Goal: Communication & Community: Answer question/provide support

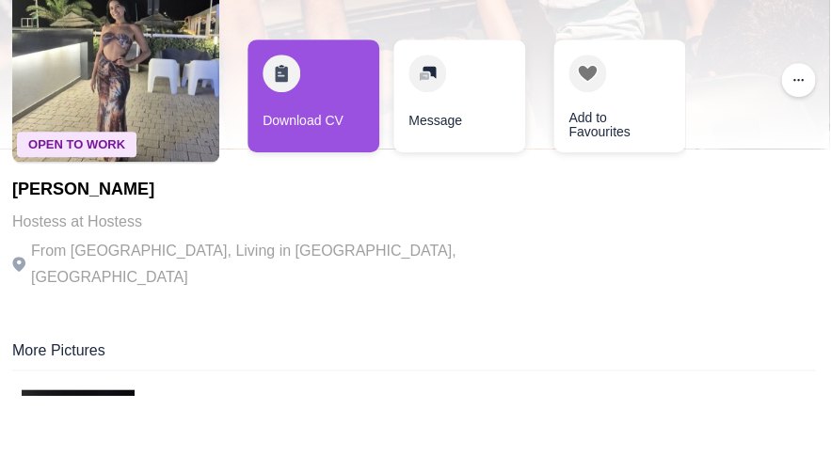
scroll to position [62, 0]
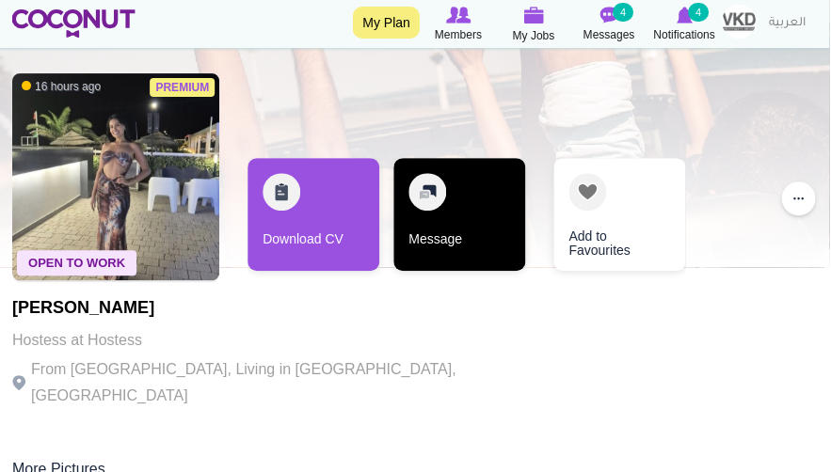
click at [451, 198] on link "Message" at bounding box center [461, 214] width 132 height 113
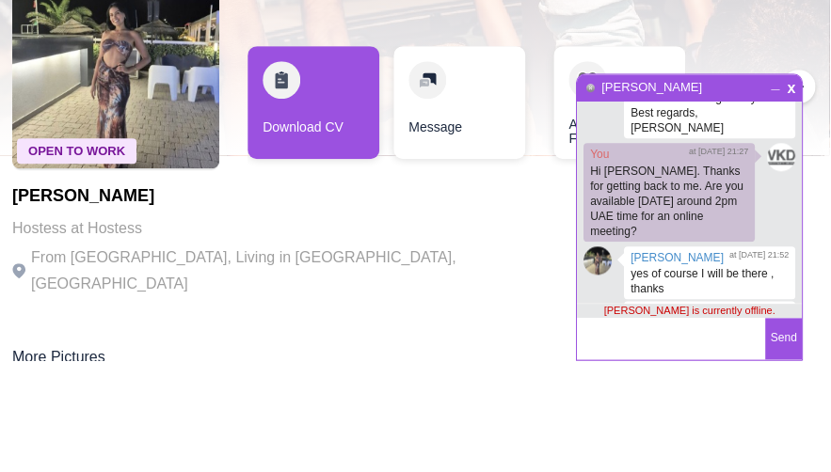
paste textarea "Claudia for TRES Hostess Friday, August 15 · 2:00 – 2:15pm Time zone: Asia/Duba…"
drag, startPoint x: 706, startPoint y: 349, endPoint x: 563, endPoint y: 333, distance: 143.9
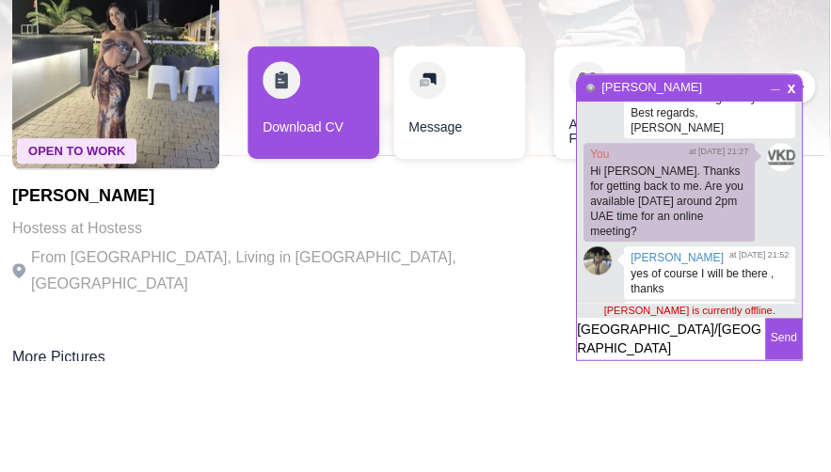
scroll to position [60, 0]
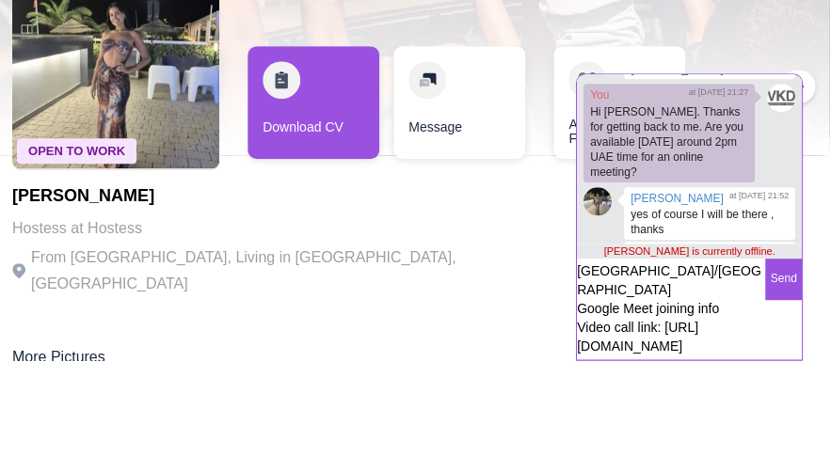
type textarea "Claudia for TRES Hostess Friday, August 15 · 2:00 – 2:15pm Time zone: Asia/Duba…"
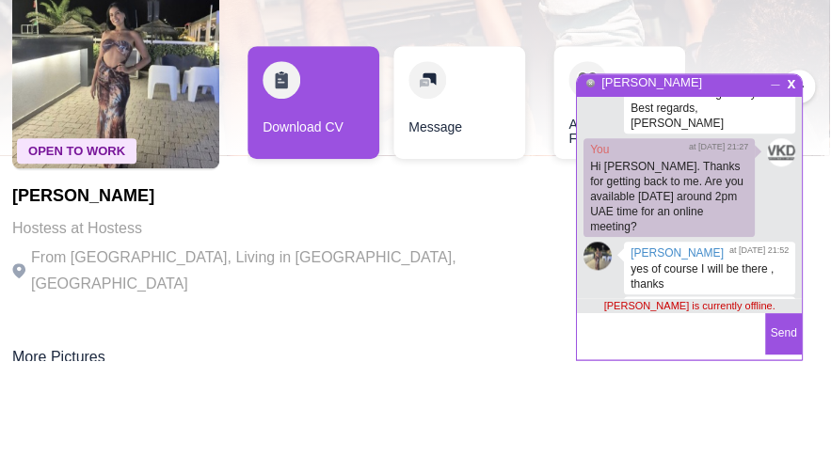
scroll to position [489, 0]
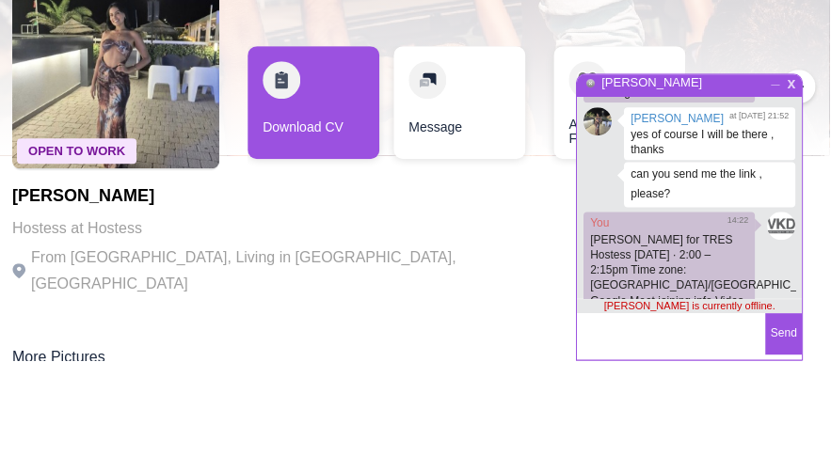
click at [792, 186] on span "x" at bounding box center [793, 193] width 16 height 14
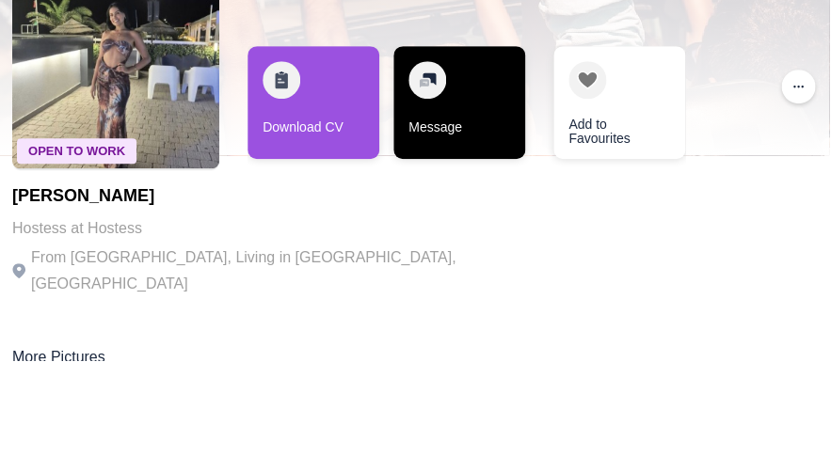
click at [526, 158] on link "Message" at bounding box center [461, 214] width 132 height 113
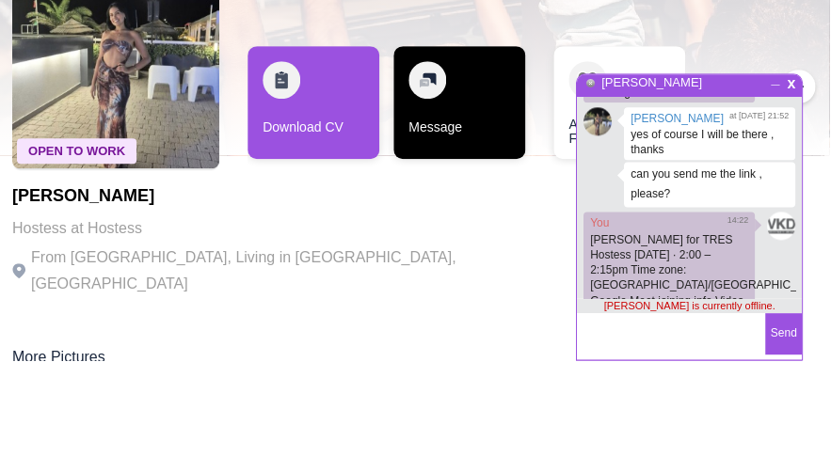
scroll to position [1167, 0]
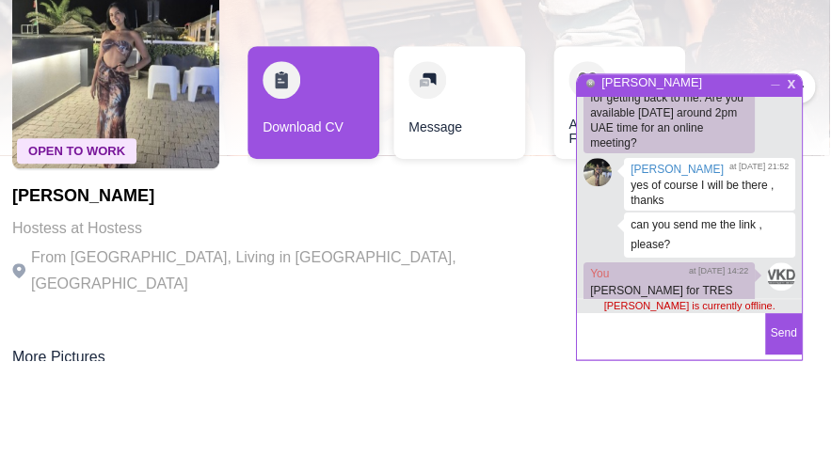
click at [791, 186] on span "x" at bounding box center [793, 193] width 16 height 14
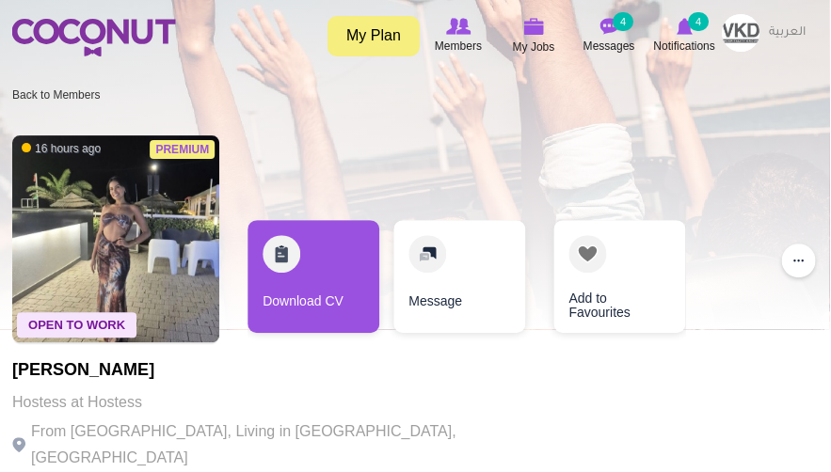
scroll to position [0, 0]
click at [589, 24] on icon at bounding box center [611, 26] width 72 height 21
click at [607, 25] on img at bounding box center [610, 26] width 19 height 17
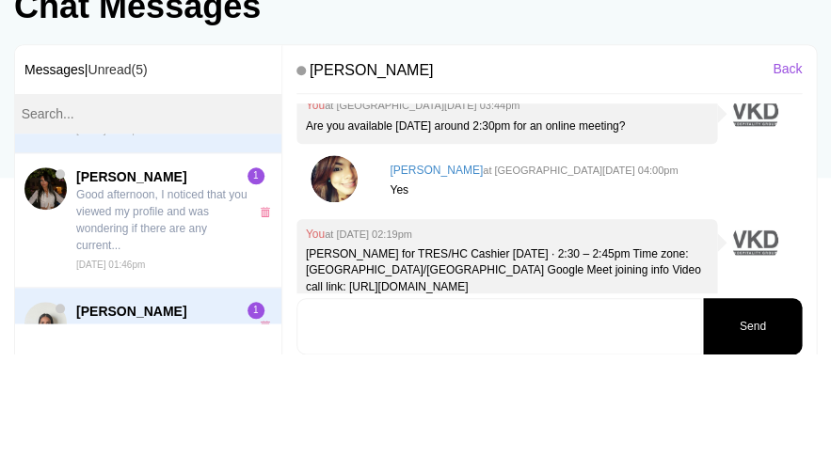
scroll to position [63, 0]
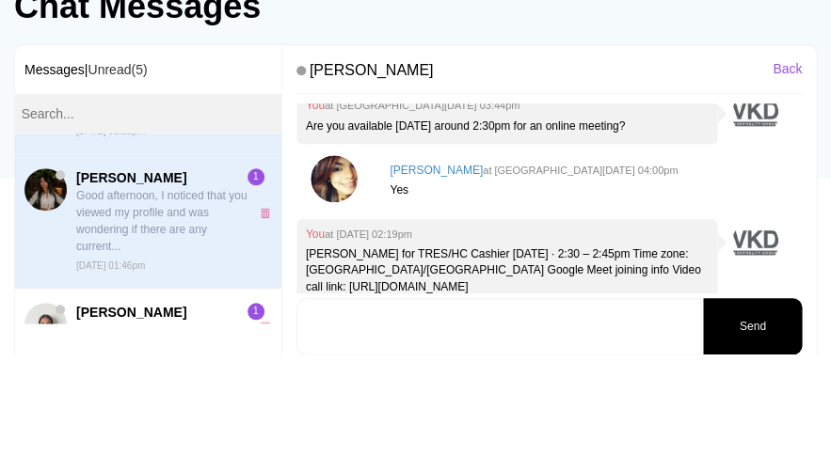
click at [205, 306] on p "Good afternoon, I noticed that you viewed my profile and was wondering if there…" at bounding box center [162, 340] width 173 height 68
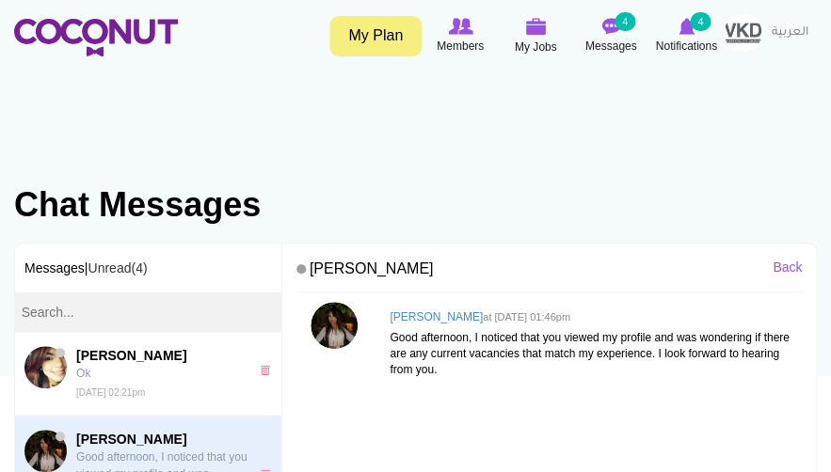
click at [358, 322] on img at bounding box center [333, 325] width 47 height 47
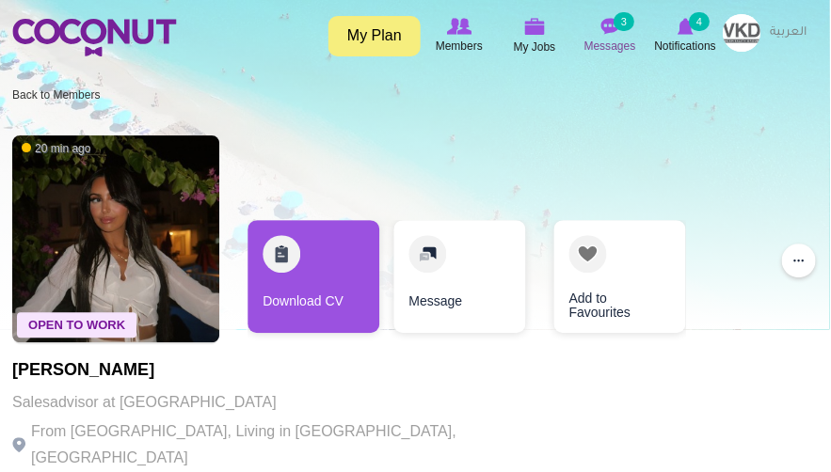
click at [597, 30] on icon at bounding box center [611, 26] width 72 height 21
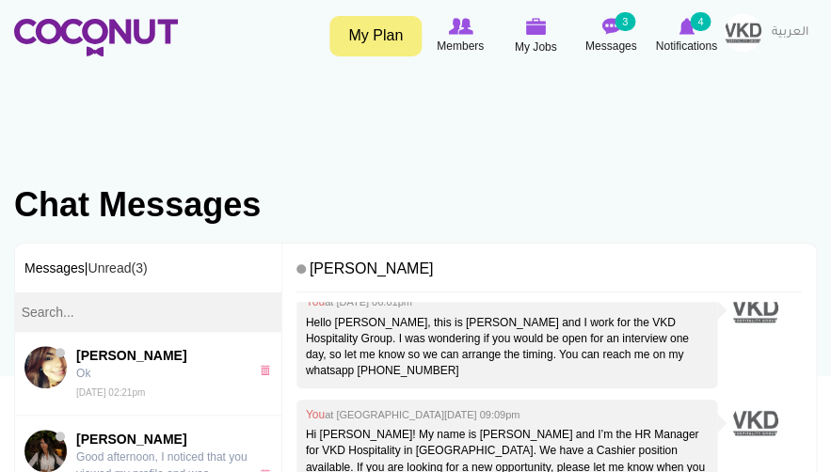
scroll to position [27, 0]
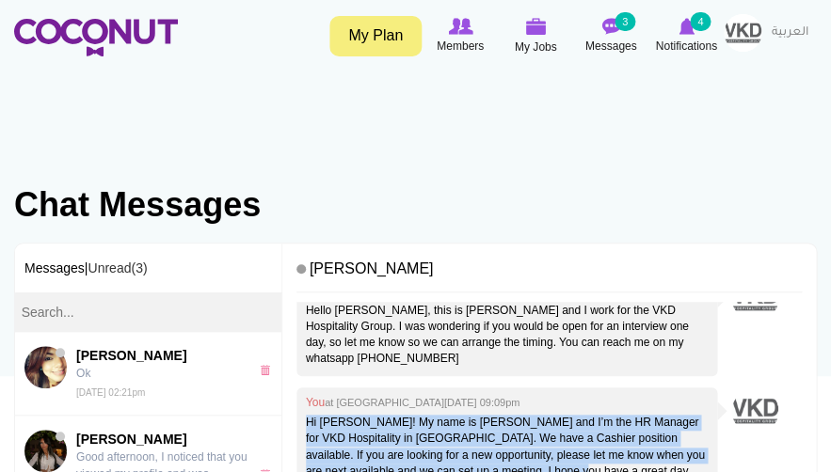
drag, startPoint x: 797, startPoint y: 430, endPoint x: 368, endPoint y: 401, distance: 430.0
click at [368, 401] on div "You at [GEOGRAPHIC_DATA][DATE] 09:09pm Hi [PERSON_NAME]! My name is [PERSON_NAM…" at bounding box center [506, 447] width 421 height 118
copy p "Hi [PERSON_NAME]! My name is [PERSON_NAME] and I’m the HR Manager for VKD Hospi…"
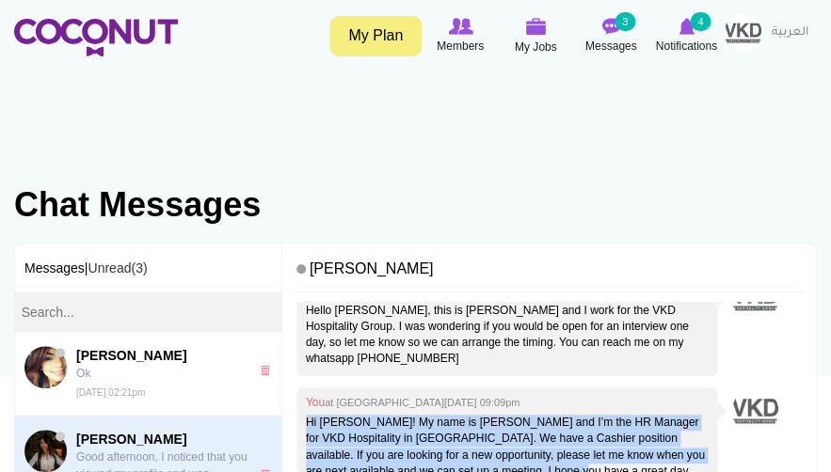
click at [170, 430] on span "Nadia Abjamma" at bounding box center [162, 439] width 173 height 19
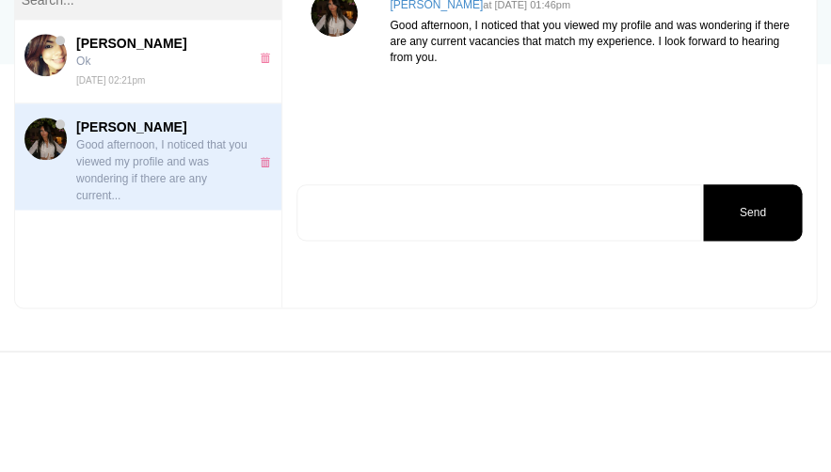
scroll to position [202, 0]
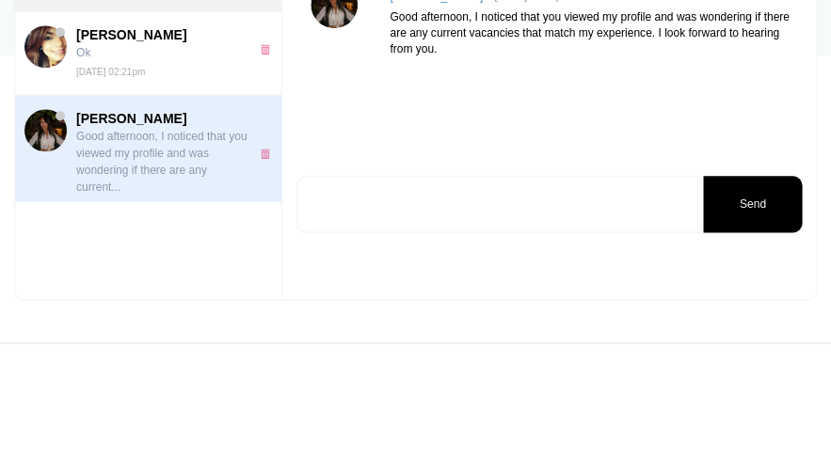
click at [506, 294] on textarea at bounding box center [498, 322] width 405 height 56
paste textarea "Hi Marlyn! My name is Leonie and I’m the HR Manager for VKD Hospitality in Duba…"
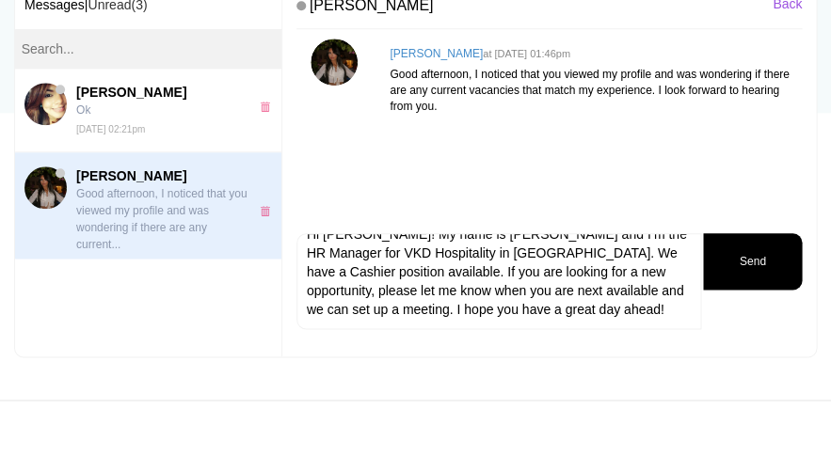
scroll to position [0, 0]
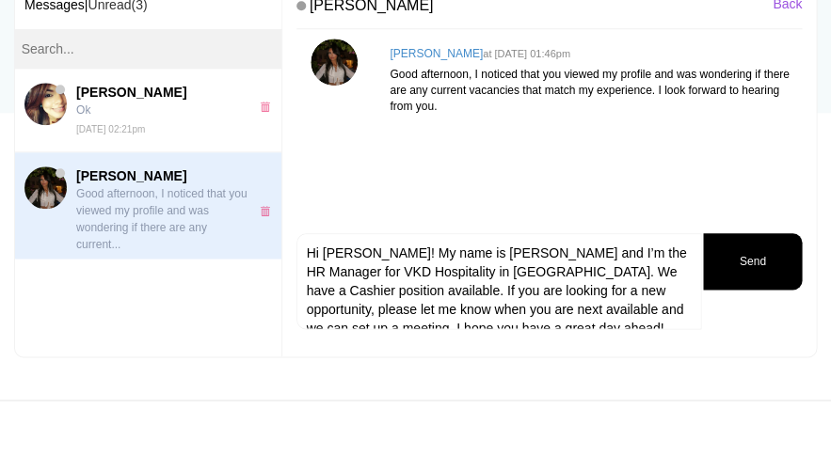
click at [420, 294] on textarea "Hi Marlyn! My name is Leonie and I’m the HR Manager for VKD Hospitality in Duba…" at bounding box center [498, 342] width 405 height 96
click at [460, 294] on textarea "Hi Nadia! My name is Leonie and I’m the HR Manager for VKD Hospitality in Dubai…" at bounding box center [498, 342] width 405 height 96
click at [588, 294] on textarea "Hi Nadia! My name is Leonie and I’m the HR Manager for VKD Hospitality in Dubai…" at bounding box center [498, 342] width 405 height 96
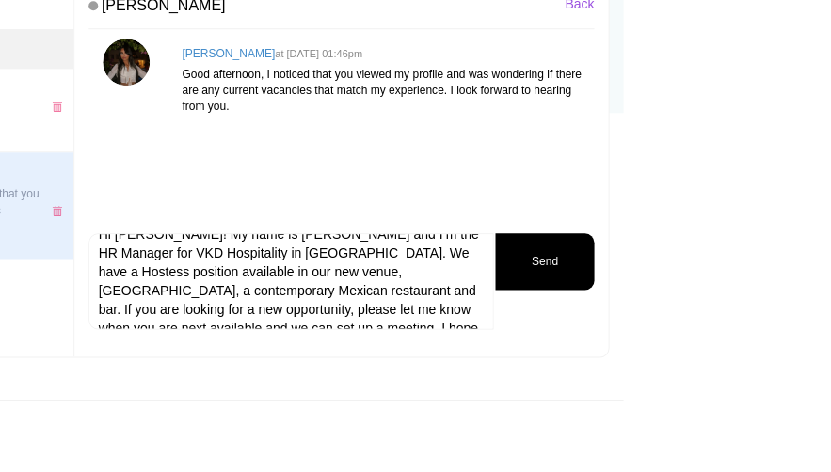
scroll to position [19, 0]
type textarea "Hi Nadia! My name is Leonie and I’m the HR Manager for VKD Hospitality in Dubai…"
click at [733, 294] on button "Send" at bounding box center [752, 322] width 99 height 56
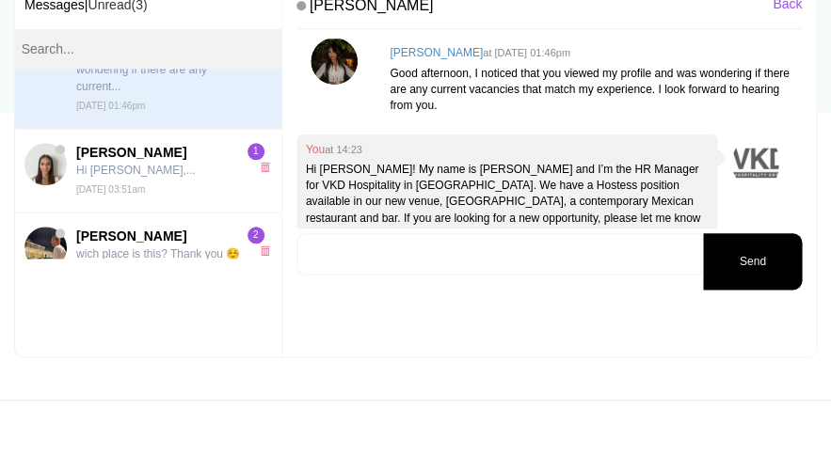
scroll to position [171, 0]
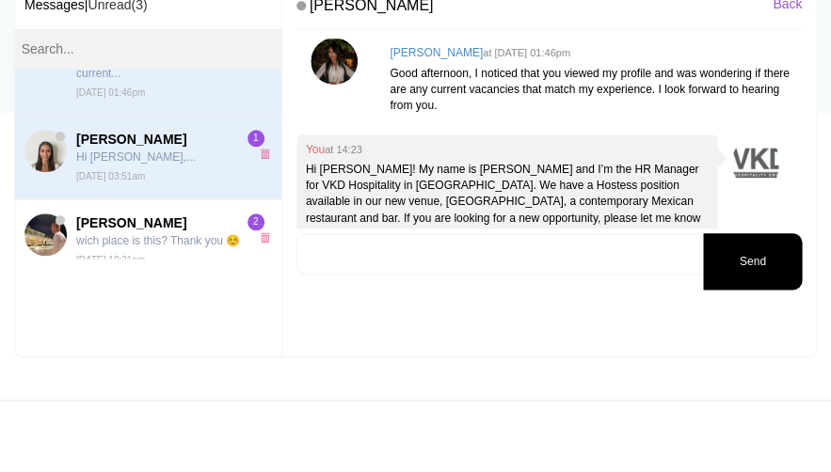
click at [117, 210] on p "Hi Leonie,..." at bounding box center [162, 218] width 173 height 17
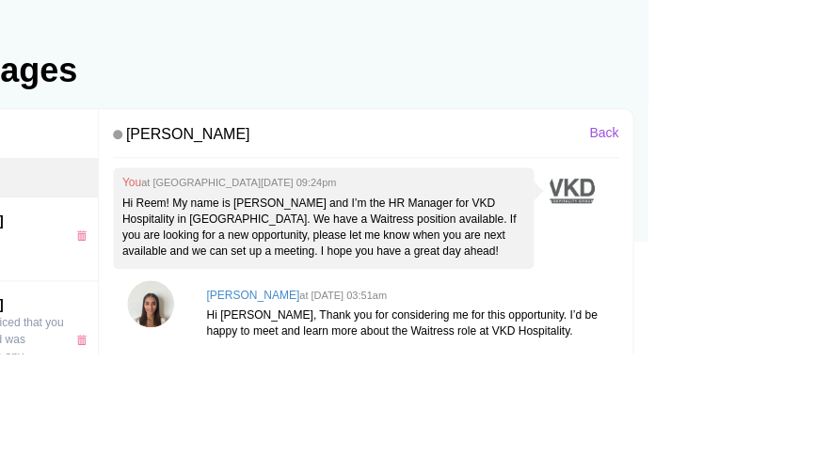
scroll to position [20, 0]
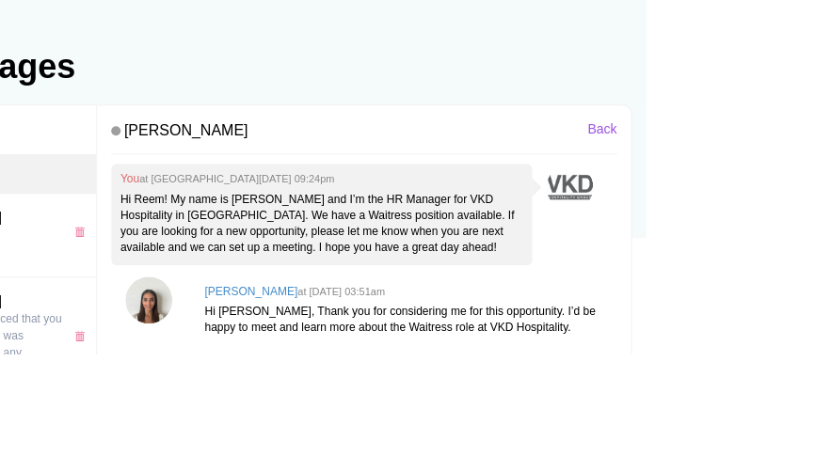
type textarea "Hi Reem, thanks for getting back to me. Are you available [DATE]"
click at [310, 395] on img at bounding box center [333, 418] width 47 height 47
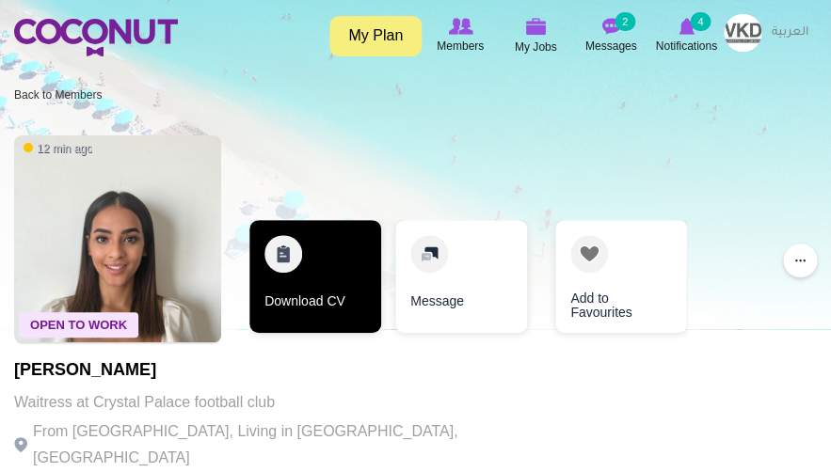
click at [371, 280] on link "Download CV" at bounding box center [315, 276] width 132 height 113
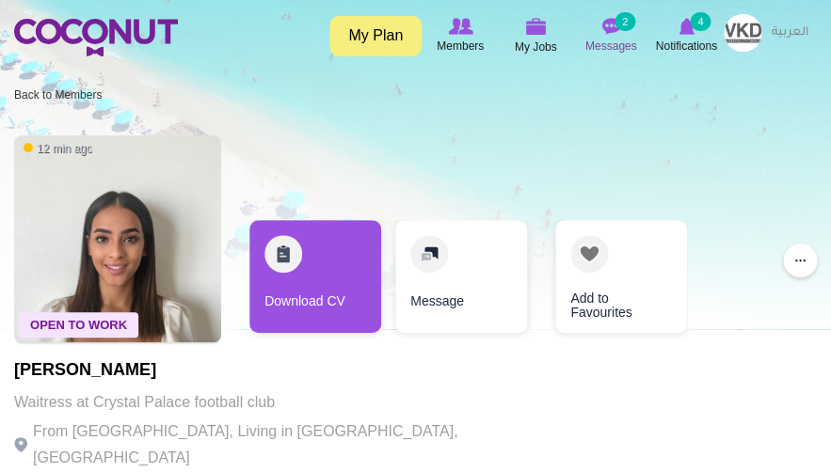
click at [599, 35] on icon at bounding box center [611, 26] width 72 height 21
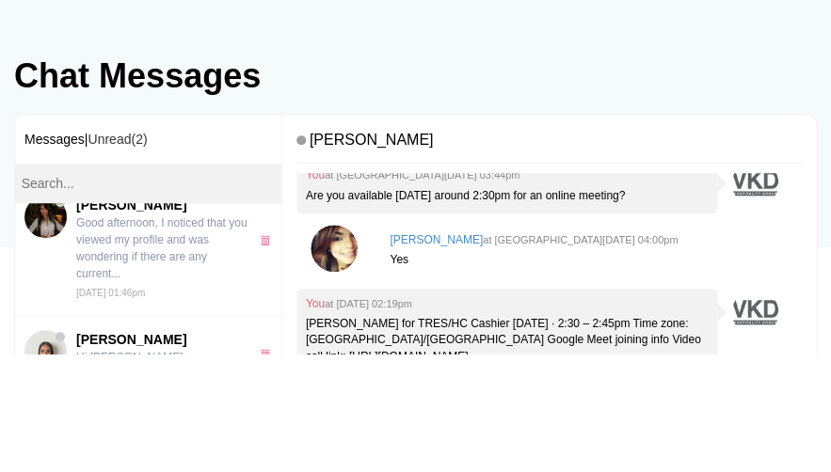
scroll to position [102, 0]
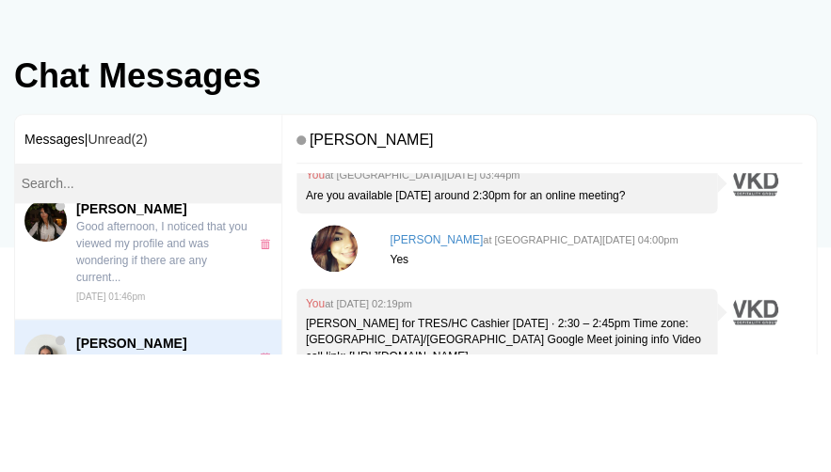
click at [219, 471] on p "Hi [PERSON_NAME],..." at bounding box center [162, 479] width 173 height 17
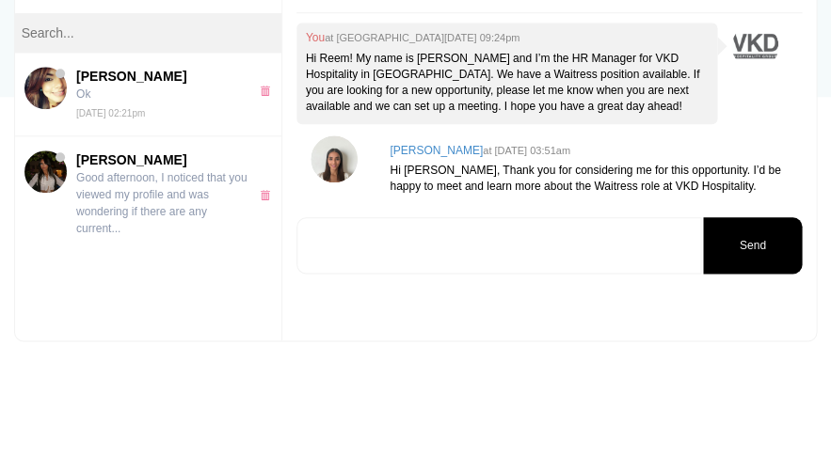
scroll to position [162, 0]
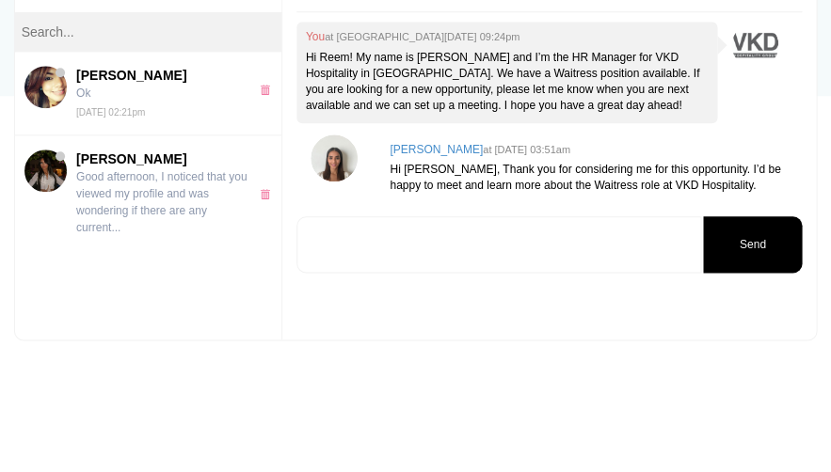
click at [636, 335] on textarea at bounding box center [498, 363] width 405 height 56
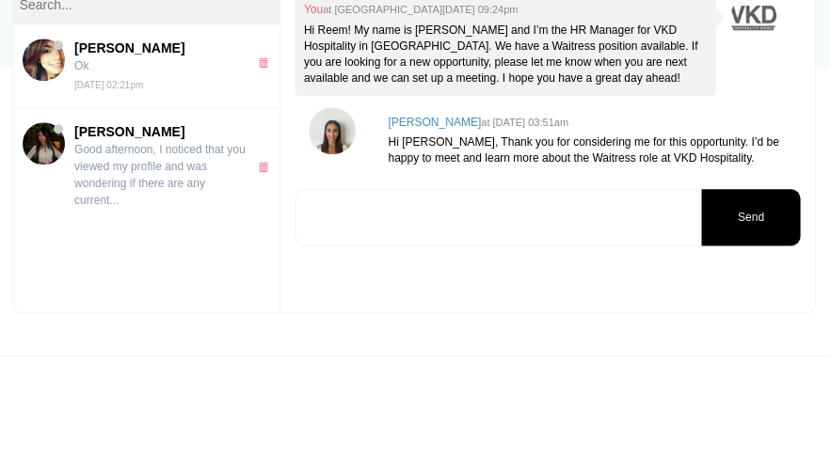
scroll to position [191, 0]
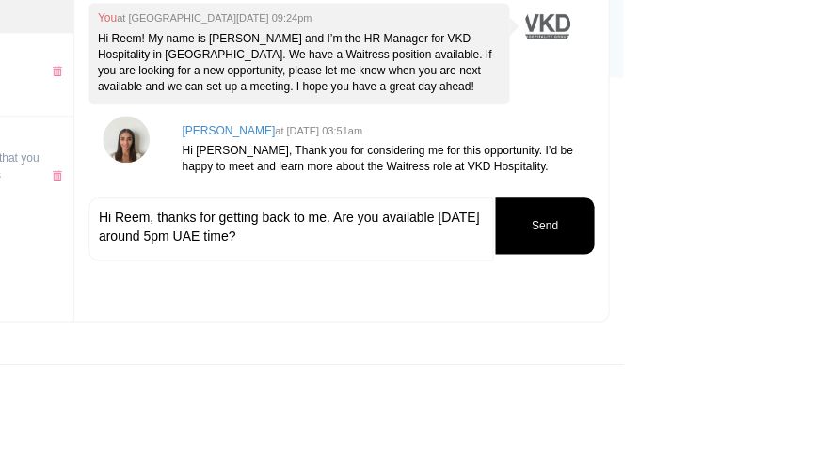
type textarea "Hi Reem, thanks for getting back to me. Are you available [DATE] around 5pm UAE…"
click at [753, 306] on button "Send" at bounding box center [752, 334] width 99 height 56
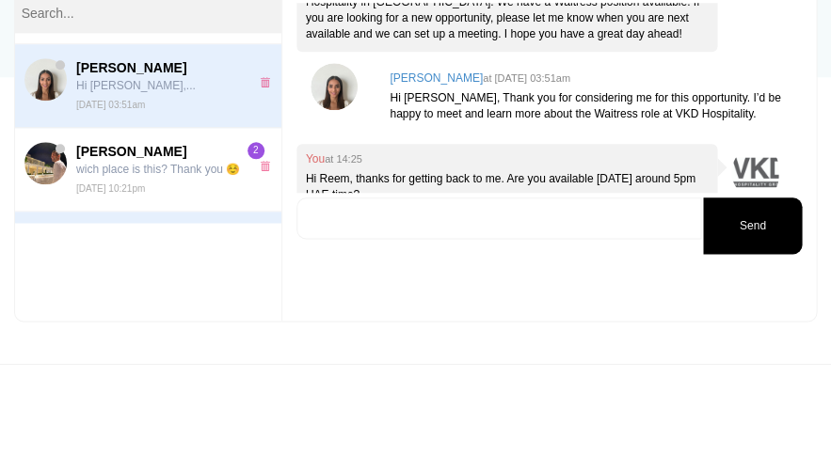
scroll to position [204, 0]
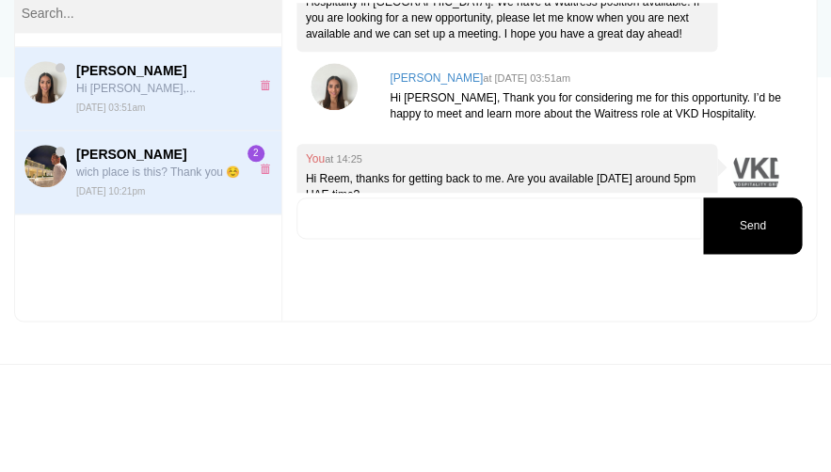
click at [193, 272] on p "wich place is this? Thank you ☺️" at bounding box center [162, 280] width 173 height 17
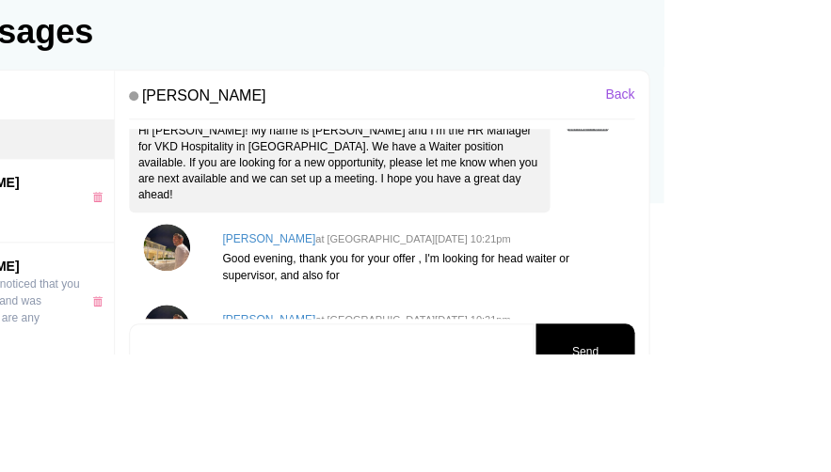
scroll to position [64, 0]
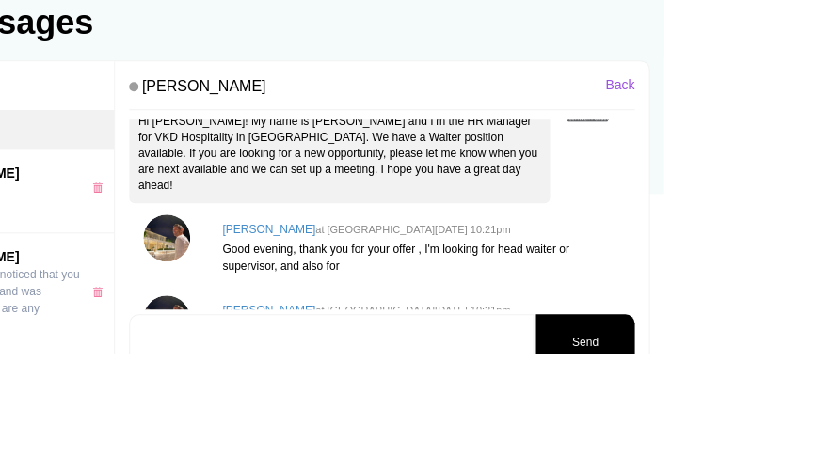
click at [437, 433] on textarea at bounding box center [498, 461] width 405 height 56
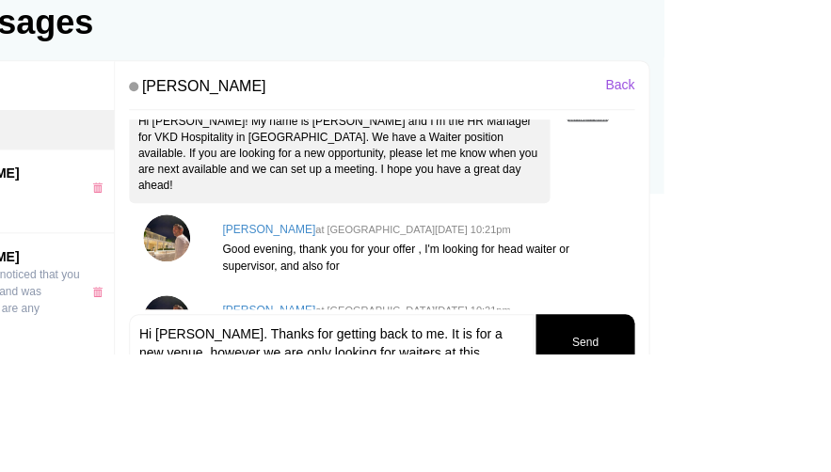
type textarea "Hi Andrej. Thanks for getting back to me. It is for a new venue, however we are…"
click at [802, 433] on button "Send" at bounding box center [752, 461] width 99 height 56
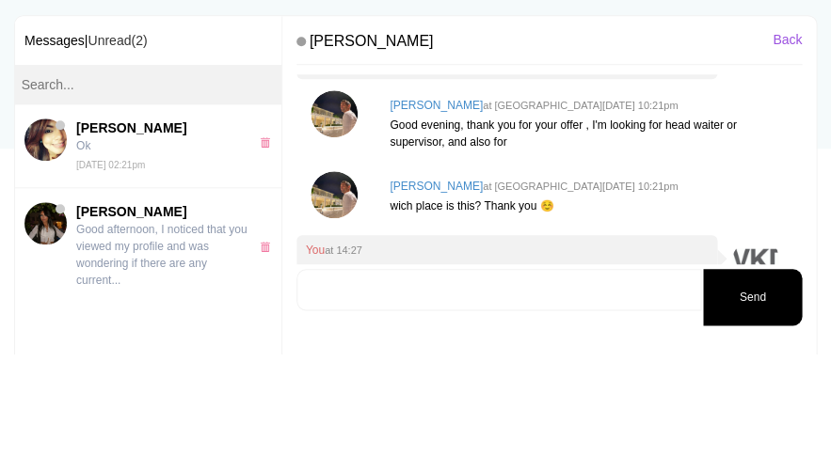
scroll to position [111, 0]
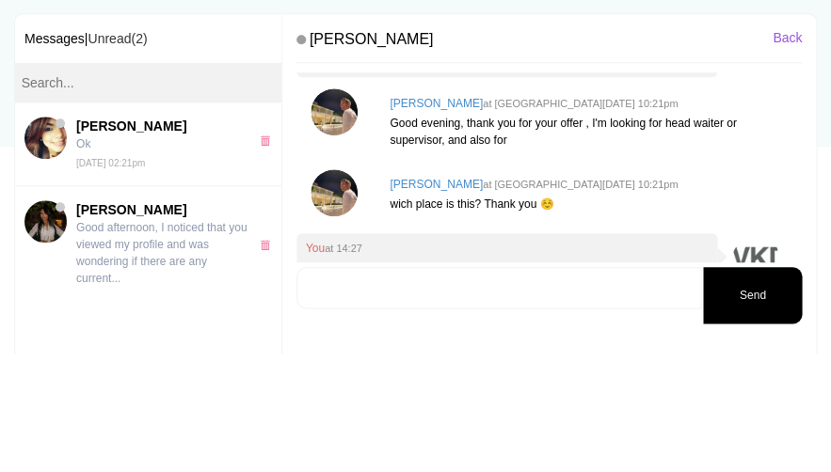
click at [441, 386] on textarea at bounding box center [498, 406] width 405 height 41
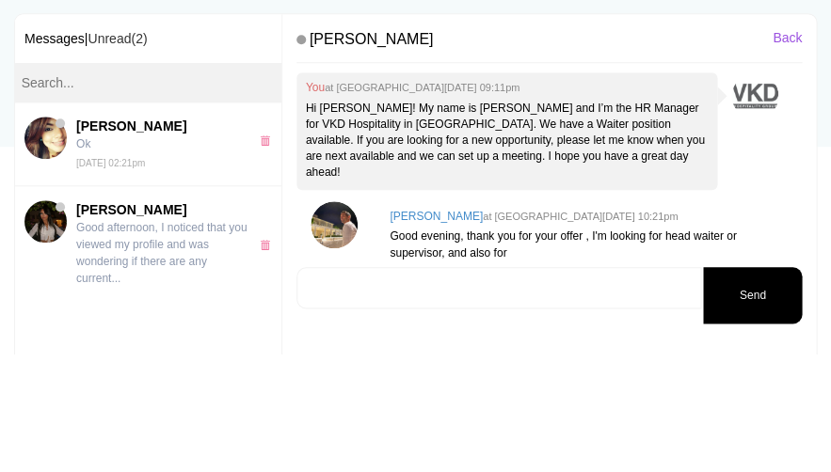
scroll to position [0, 0]
click at [107, 150] on link "Unread(2)" at bounding box center [116, 157] width 59 height 15
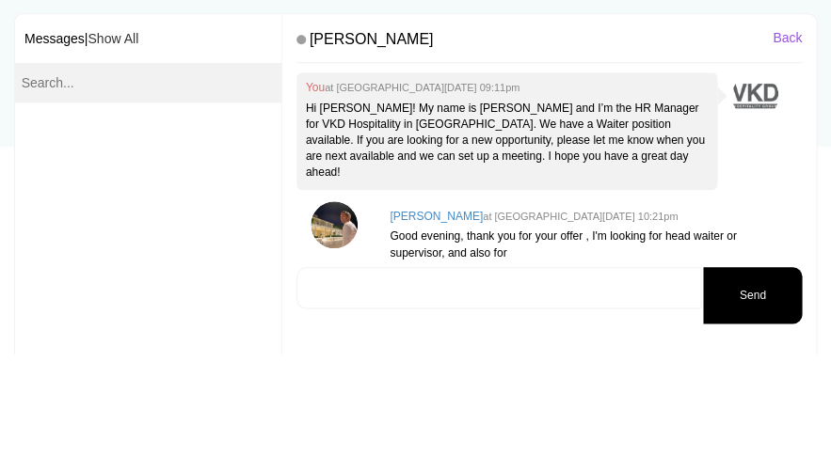
click at [123, 150] on link "Show All" at bounding box center [112, 157] width 51 height 15
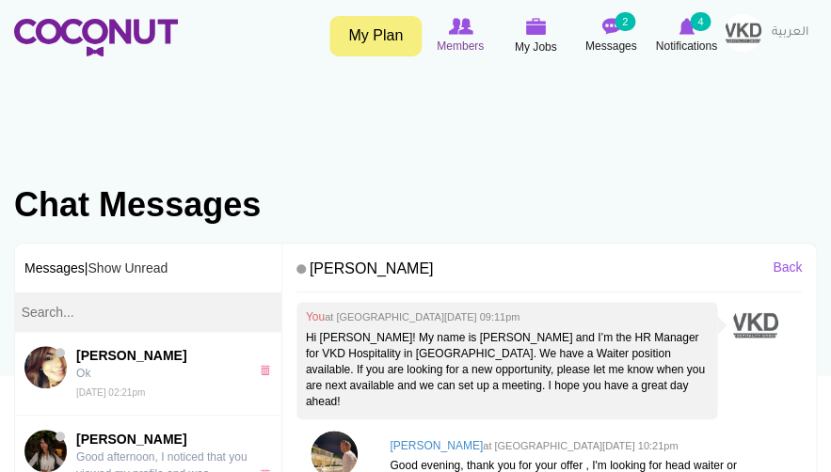
click at [452, 39] on span "Members" at bounding box center [460, 46] width 47 height 19
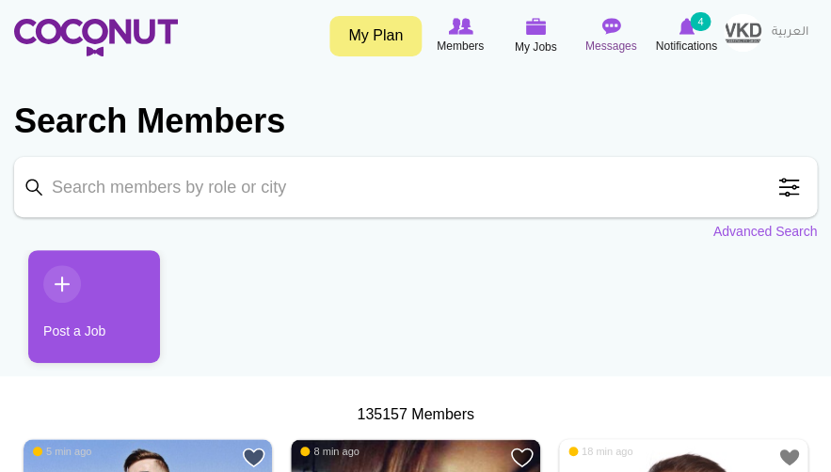
click at [609, 38] on span "Messages" at bounding box center [611, 46] width 52 height 19
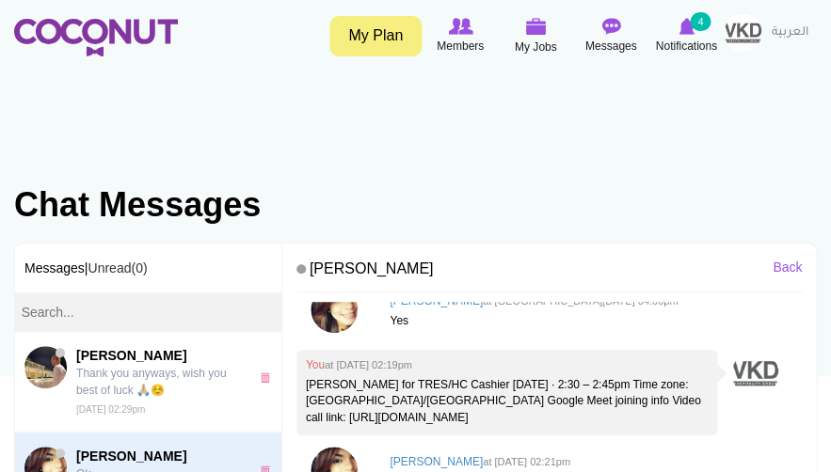
click at [126, 38] on img at bounding box center [96, 38] width 164 height 38
